Goal: Task Accomplishment & Management: Manage account settings

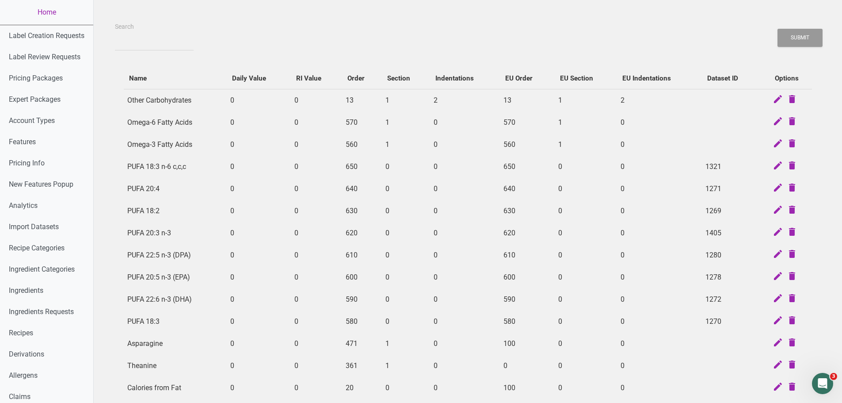
scroll to position [0, 2]
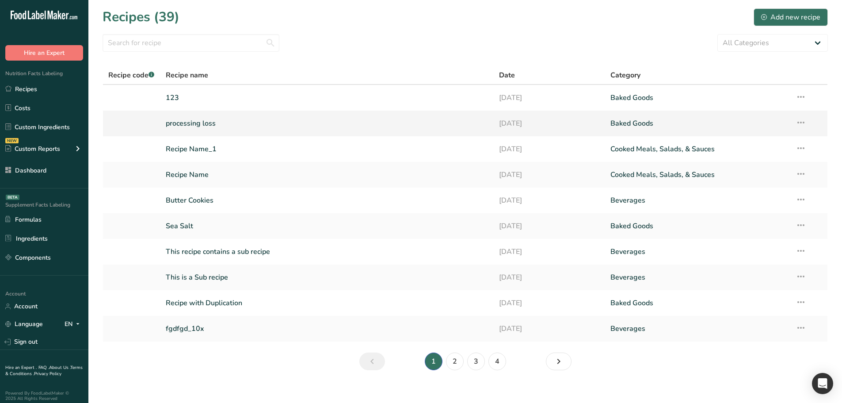
click at [200, 123] on link "processing loss" at bounding box center [327, 123] width 323 height 19
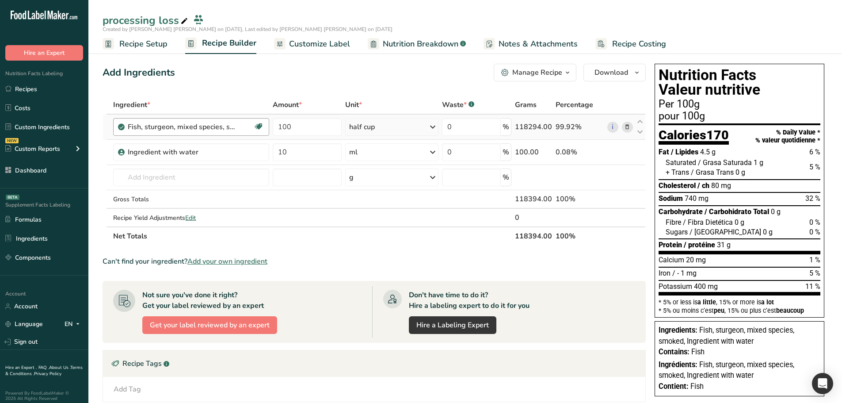
click at [205, 119] on div "Fish, sturgeon, mixed species, smoked Heart Healthy Loaded with Omega 3 Promote…" at bounding box center [191, 127] width 156 height 18
click at [405, 47] on span "Nutrition Breakdown" at bounding box center [421, 44] width 76 height 12
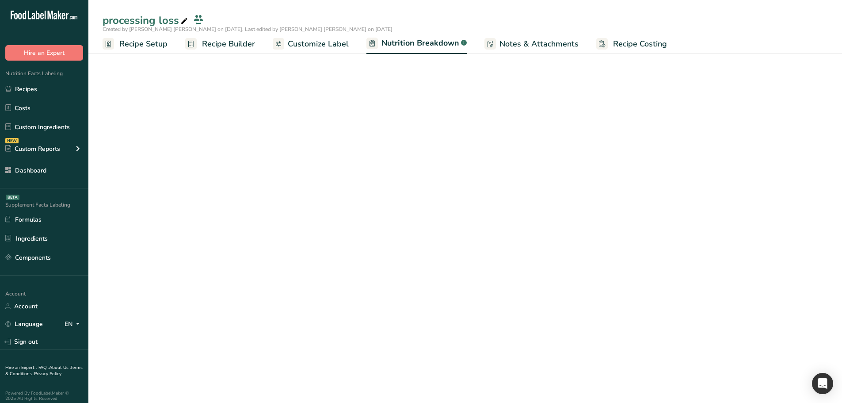
select select "Calories"
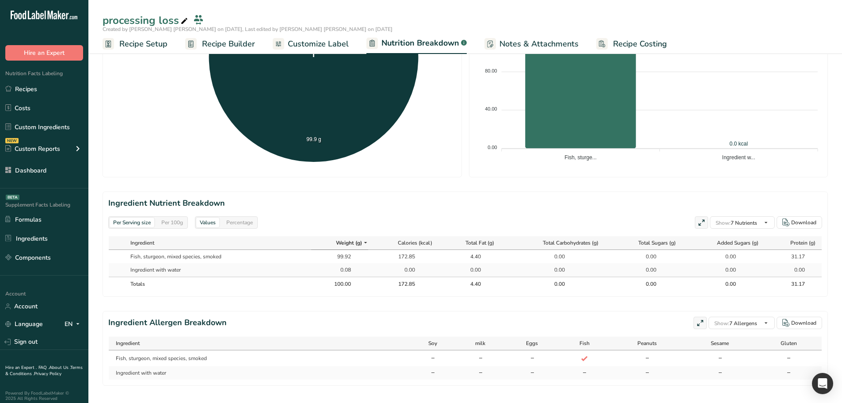
scroll to position [277, 0]
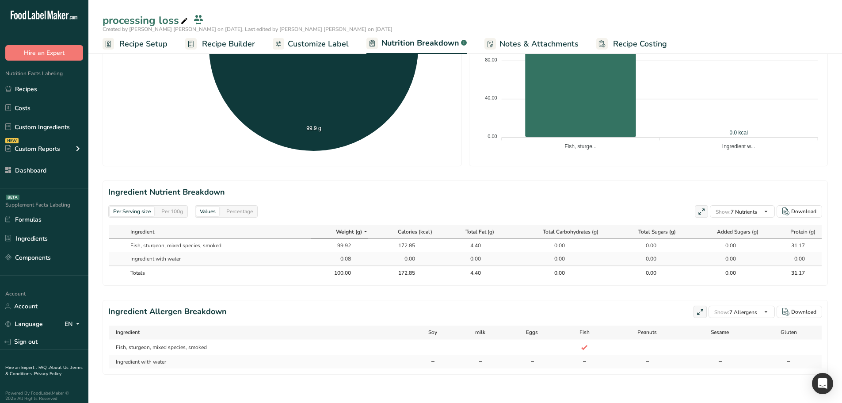
click at [232, 47] on span "Recipe Builder" at bounding box center [228, 44] width 53 height 12
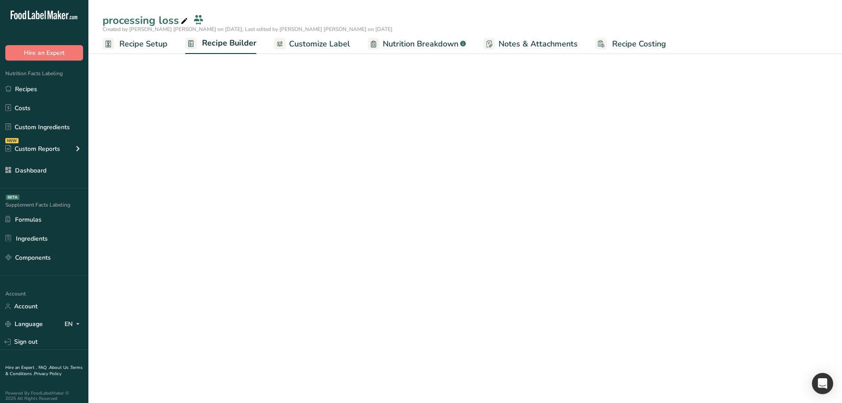
scroll to position [50, 0]
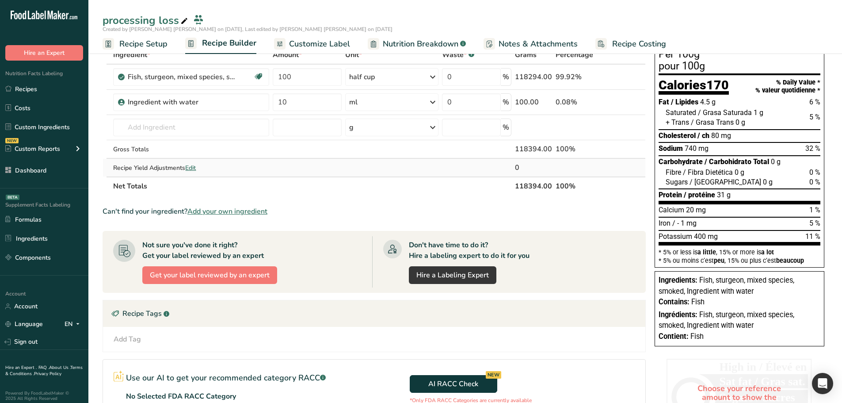
click at [198, 167] on div "Recipe Yield Adjustments Edit" at bounding box center [191, 167] width 156 height 9
click at [199, 167] on div "Recipe Yield Adjustments Edit" at bounding box center [191, 167] width 156 height 9
click at [196, 167] on span "Edit" at bounding box center [190, 167] width 11 height 8
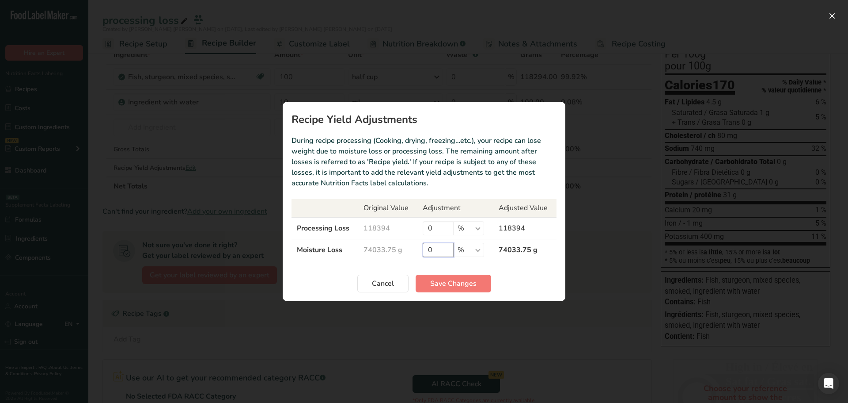
click at [433, 248] on input "0" at bounding box center [438, 250] width 31 height 14
type input "100"
click at [431, 283] on span "Save Changes" at bounding box center [453, 283] width 46 height 11
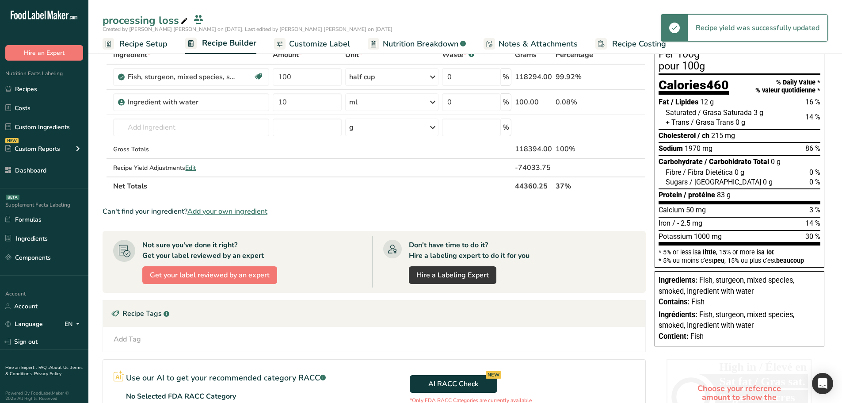
click at [412, 38] on span "Nutrition Breakdown" at bounding box center [421, 44] width 76 height 12
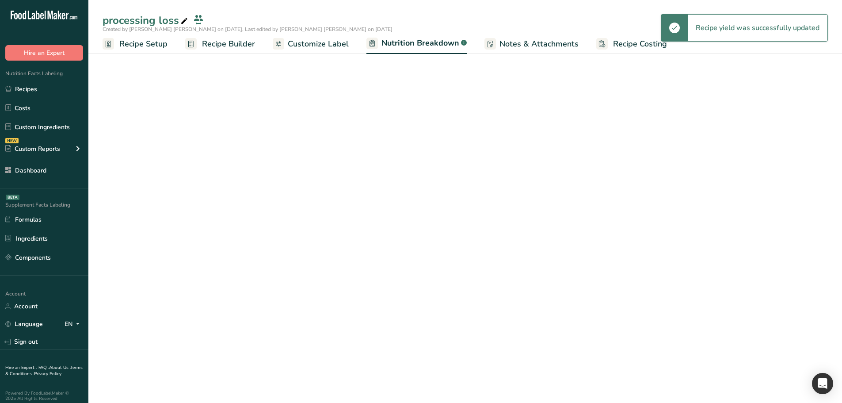
select select "Calories"
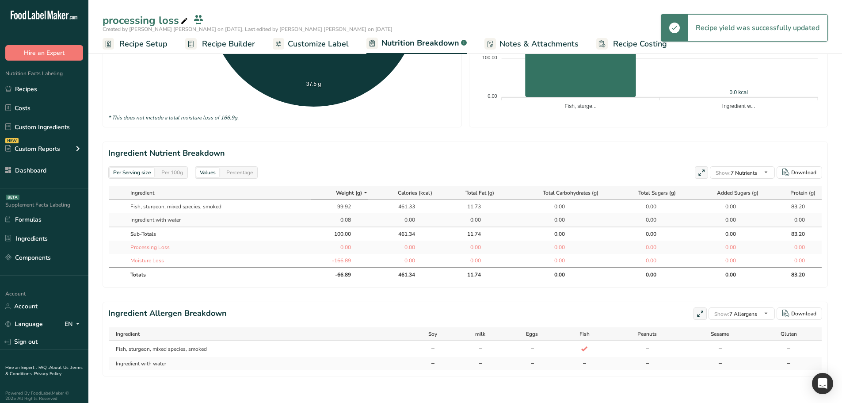
scroll to position [321, 0]
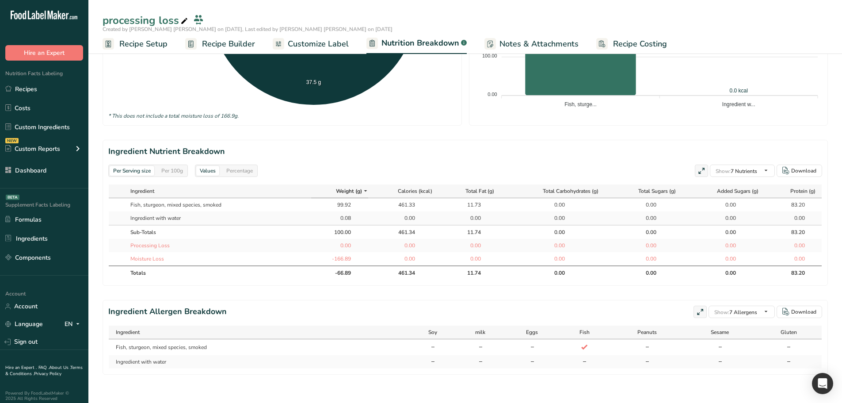
click at [222, 51] on link "Recipe Builder" at bounding box center [220, 44] width 70 height 20
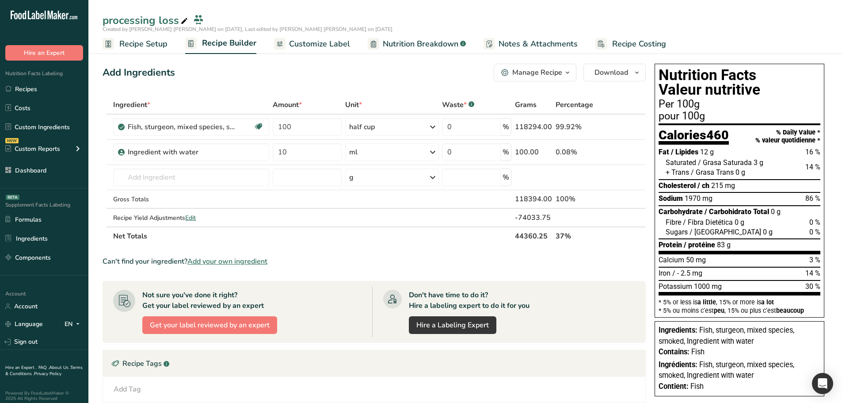
click at [393, 40] on span "Nutrition Breakdown" at bounding box center [421, 44] width 76 height 12
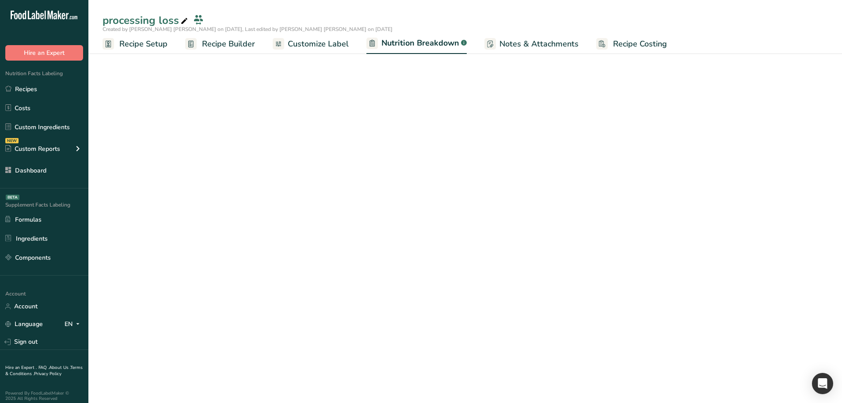
select select "Calories"
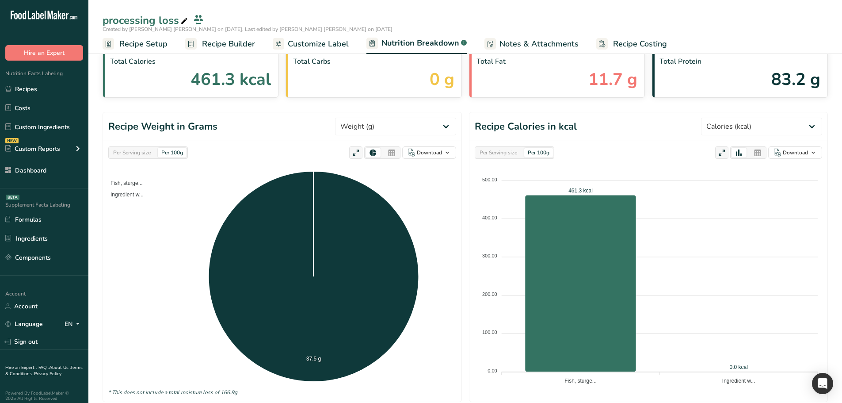
scroll to position [265, 0]
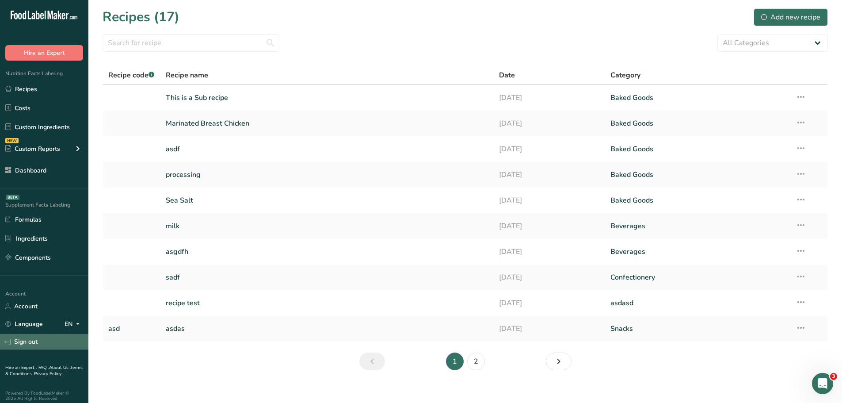
click at [45, 343] on link "Sign out" at bounding box center [44, 341] width 88 height 15
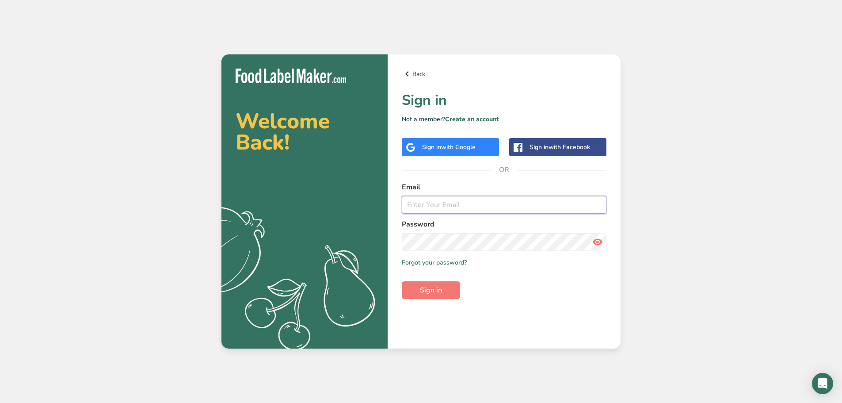
click at [471, 200] on input "email" at bounding box center [504, 205] width 205 height 18
type input "migra"
type input "river"
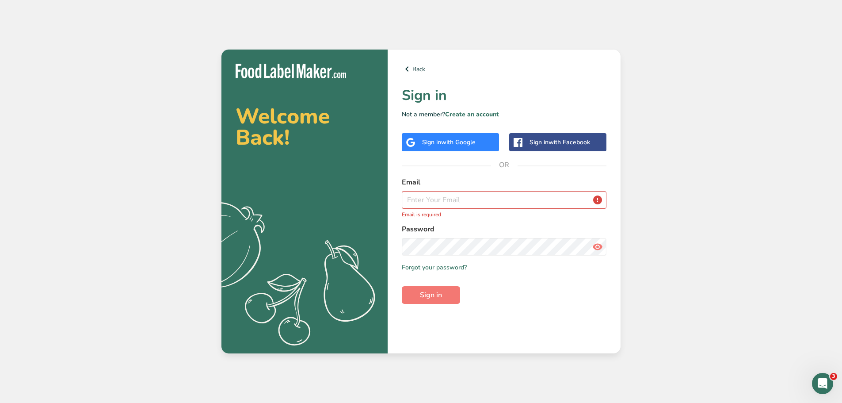
click at [547, 368] on div "Welcome Back! .a{fill:#f5f3ed;} Back Sign in Not a member? Create an account Si…" at bounding box center [421, 201] width 842 height 403
click at [485, 198] on input "email" at bounding box center [504, 200] width 205 height 18
click at [174, 150] on div "Welcome Back! .a{fill:#f5f3ed;} Back Sign in Not a member? Create an account Si…" at bounding box center [421, 201] width 842 height 403
click at [468, 198] on input "email" at bounding box center [504, 200] width 205 height 18
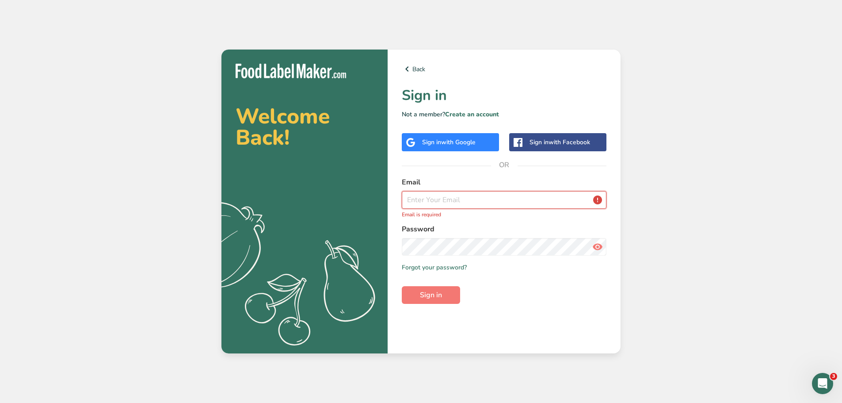
click at [468, 198] on input "email" at bounding box center [504, 200] width 205 height 18
click at [544, 195] on input "email" at bounding box center [504, 200] width 205 height 18
click at [208, 141] on div "Welcome Back! .a{fill:#f5f3ed;} Back Sign in Not a member? Create an account Si…" at bounding box center [421, 201] width 842 height 403
click at [489, 205] on input "email" at bounding box center [504, 200] width 205 height 18
type input "[EMAIL_ADDRESS][DOMAIN_NAME]"
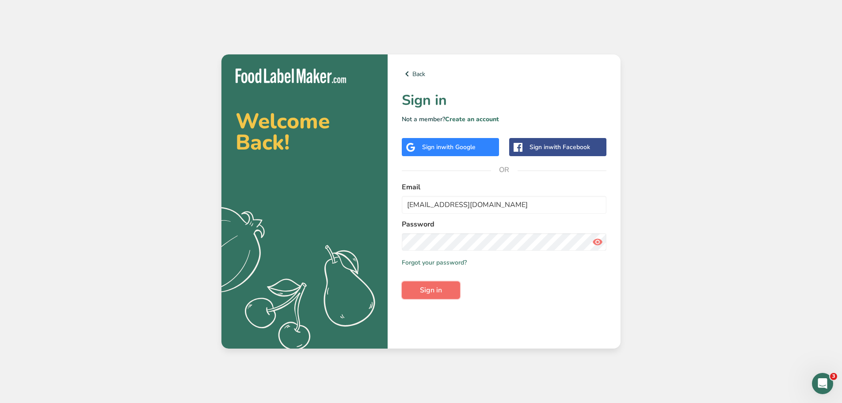
click at [436, 294] on span "Sign in" at bounding box center [431, 290] width 22 height 11
click at [471, 206] on input "email" at bounding box center [504, 205] width 205 height 18
type input "[EMAIL_ADDRESS][DOMAIN_NAME]"
click at [435, 289] on span "Sign in" at bounding box center [431, 290] width 22 height 11
click at [501, 207] on input "email" at bounding box center [504, 205] width 205 height 18
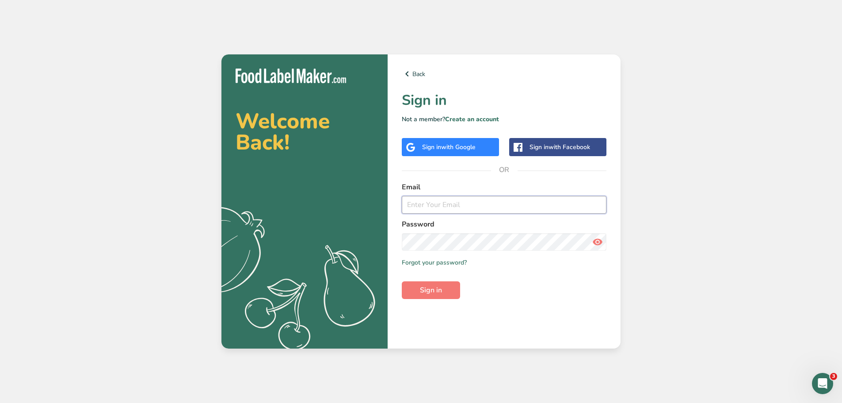
type input "[EMAIL_ADDRESS][DOMAIN_NAME]"
click at [441, 292] on span "Sign in" at bounding box center [431, 290] width 22 height 11
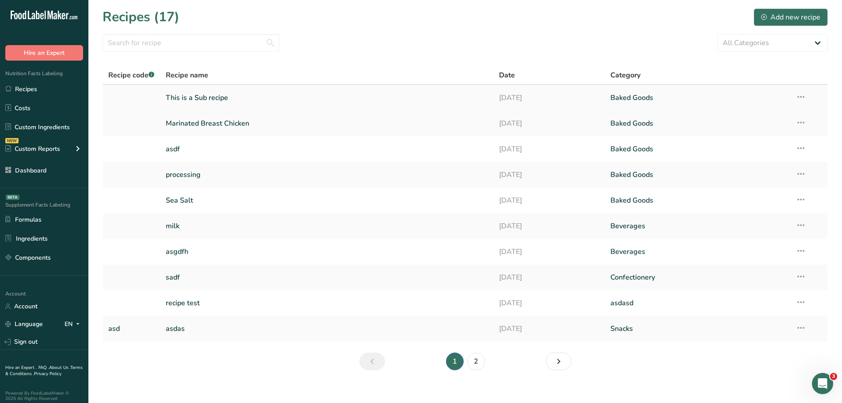
click at [210, 101] on link "This is a Sub recipe" at bounding box center [327, 97] width 323 height 19
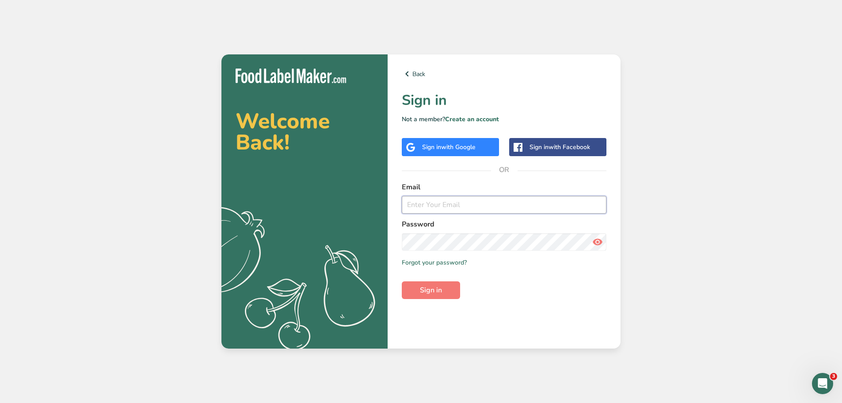
click at [442, 198] on input "email" at bounding box center [504, 205] width 205 height 18
click at [471, 209] on input "email" at bounding box center [504, 205] width 205 height 18
type input "marc"
click at [441, 207] on input "email" at bounding box center [504, 205] width 205 height 18
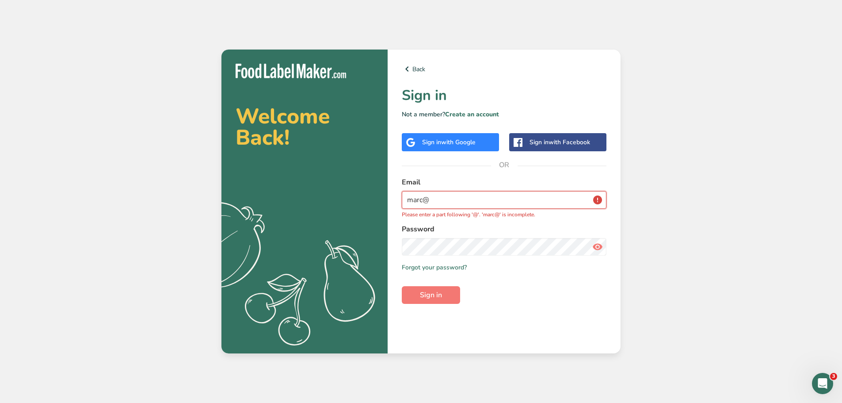
type input "[EMAIL_ADDRESS][DOMAIN_NAME]"
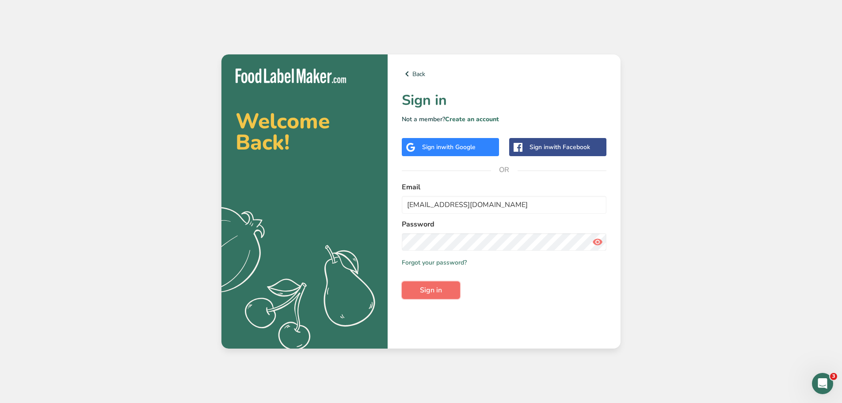
click at [429, 294] on span "Sign in" at bounding box center [431, 290] width 22 height 11
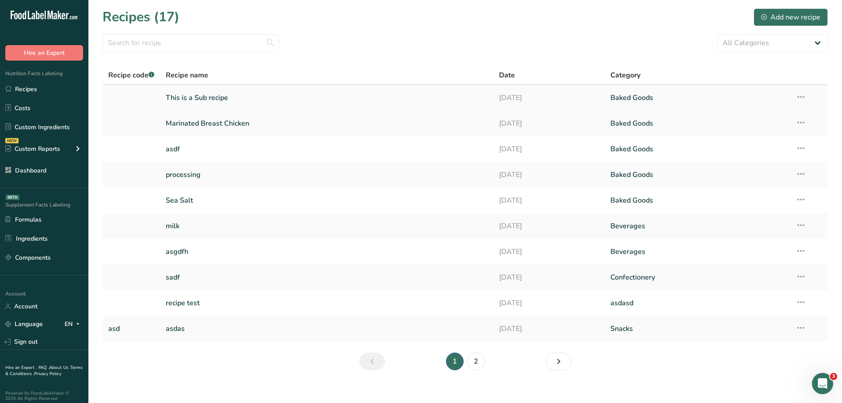
click at [207, 96] on link "This is a Sub recipe" at bounding box center [327, 97] width 323 height 19
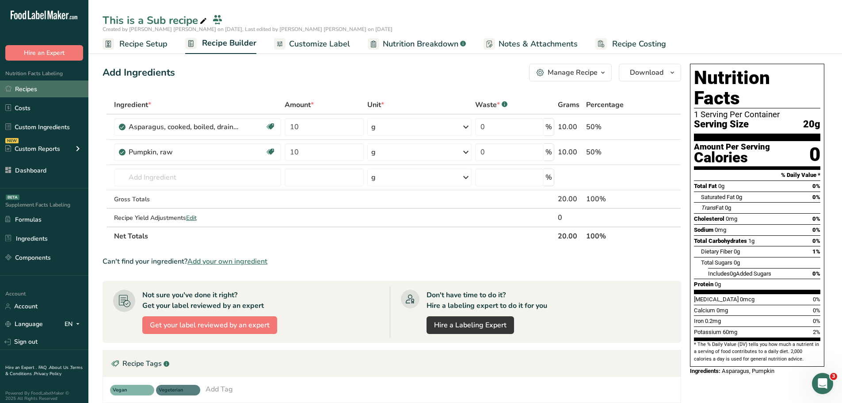
click at [26, 91] on link "Recipes" at bounding box center [44, 88] width 88 height 17
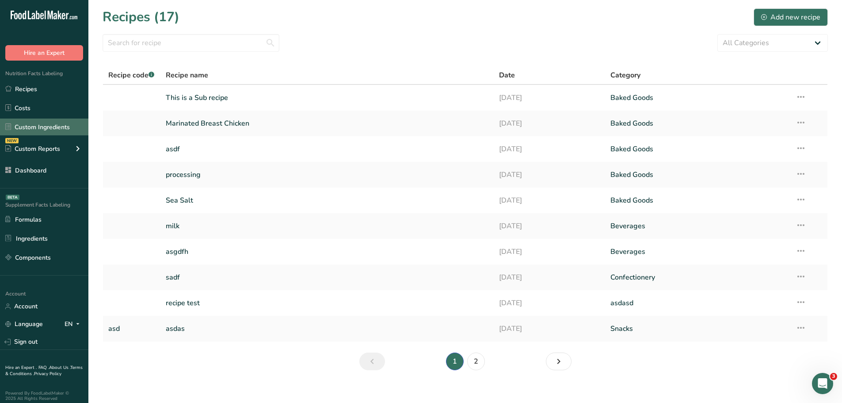
click at [39, 129] on link "Custom Ingredients" at bounding box center [44, 126] width 88 height 17
